Goal: Task Accomplishment & Management: Manage account settings

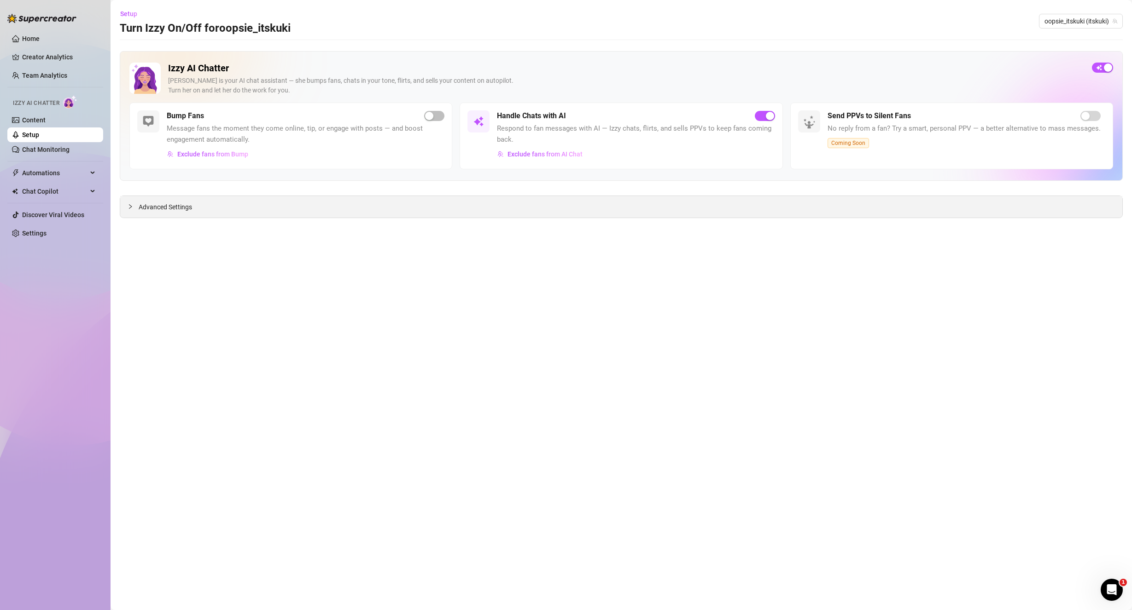
click at [214, 210] on div "Advanced Settings" at bounding box center [621, 207] width 1002 height 22
drag, startPoint x: 165, startPoint y: 207, endPoint x: 191, endPoint y: 218, distance: 28.7
click at [164, 207] on span "Advanced Settings" at bounding box center [165, 207] width 53 height 10
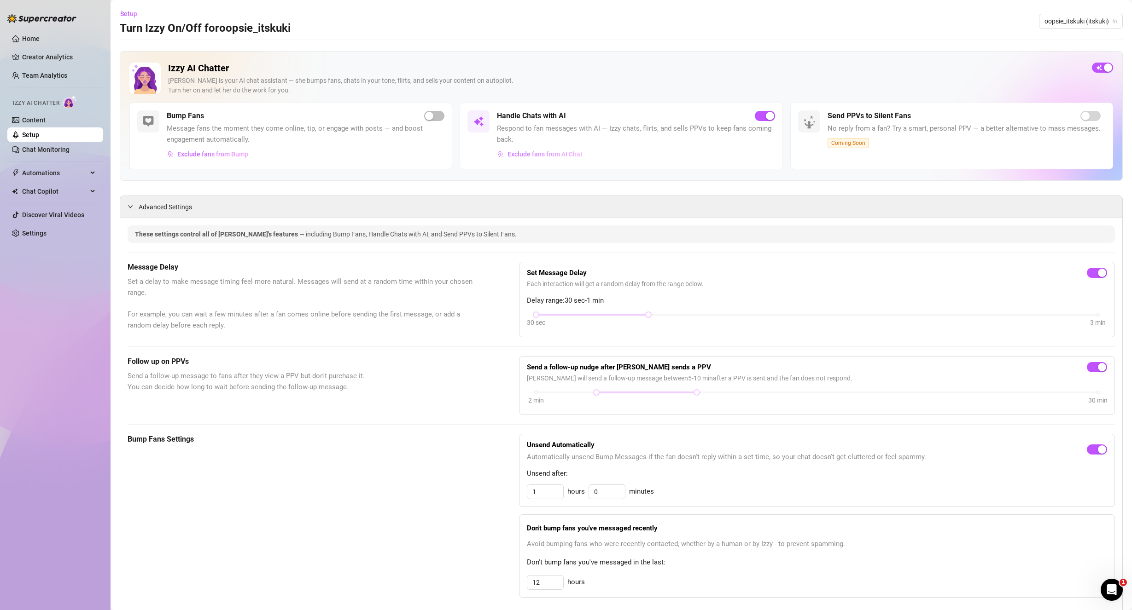
click at [522, 154] on span "Exclude fans from AI Chat" at bounding box center [544, 154] width 75 height 7
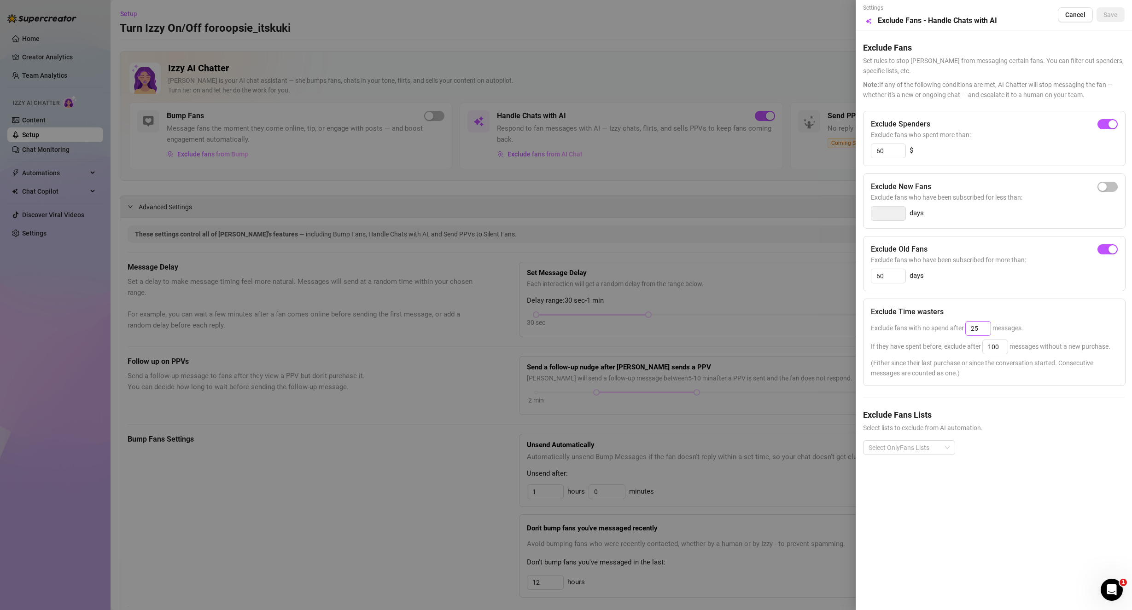
click at [990, 330] on div "25" at bounding box center [978, 328] width 26 height 15
drag, startPoint x: 983, startPoint y: 325, endPoint x: 947, endPoint y: 322, distance: 36.5
click at [951, 323] on div "Exclude fans with no spend after 25 messages." at bounding box center [994, 328] width 247 height 15
type input "25"
click at [1028, 389] on div "Exclude Spenders Exclude fans who spent more than: 60 $ Exclude New Fans Exclud…" at bounding box center [993, 290] width 261 height 359
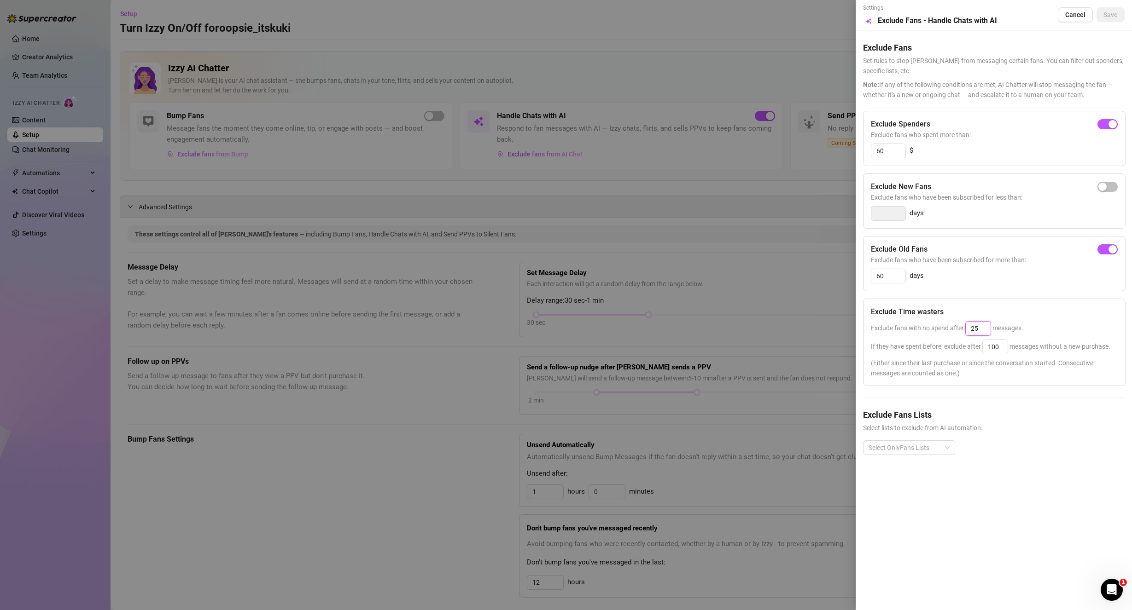
click at [987, 334] on input "25" at bounding box center [977, 329] width 25 height 14
click at [739, 193] on div at bounding box center [566, 305] width 1132 height 610
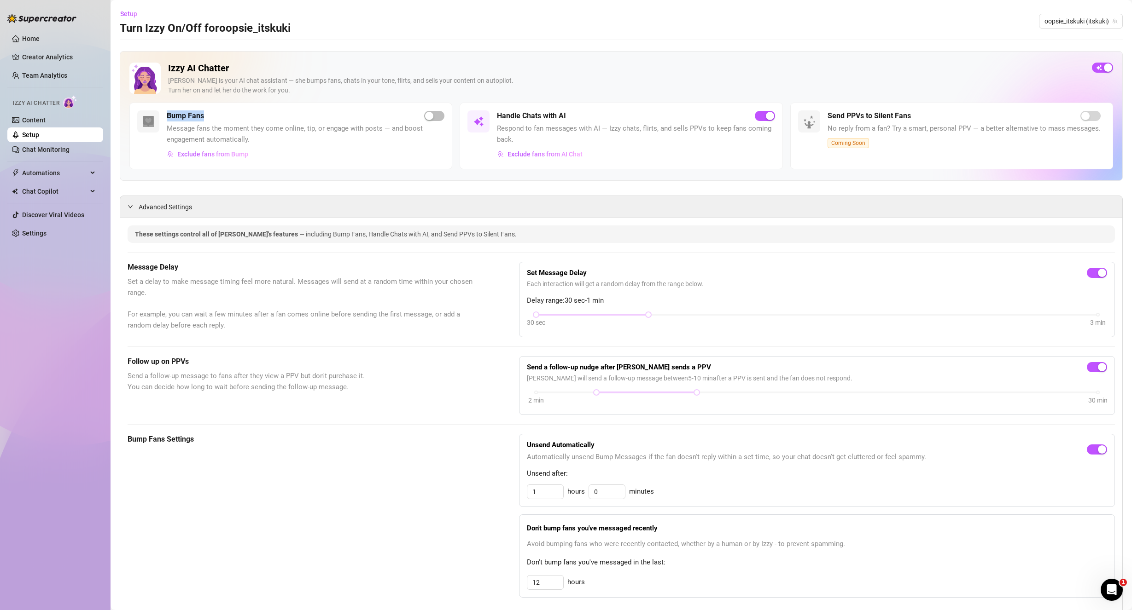
drag, startPoint x: 159, startPoint y: 114, endPoint x: 206, endPoint y: 116, distance: 47.0
click at [203, 117] on div "Bump Fans Message fans the moment they come online, tip, or engage with posts —…" at bounding box center [290, 136] width 323 height 67
